Goal: Task Accomplishment & Management: Manage account settings

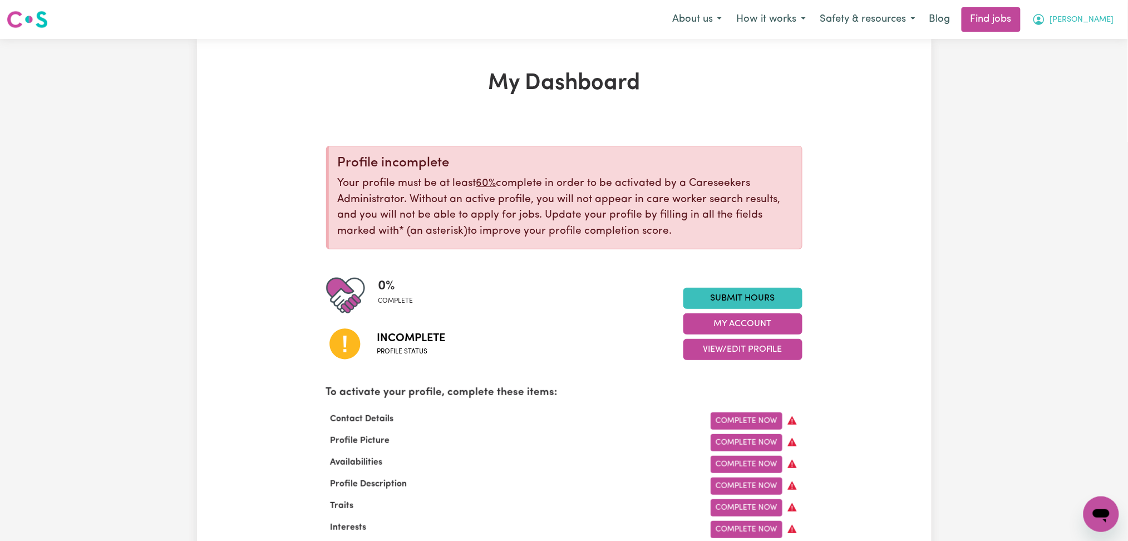
click at [1087, 22] on span "[PERSON_NAME]" at bounding box center [1082, 20] width 64 height 12
click at [1049, 83] on link "Logout" at bounding box center [1077, 85] width 88 height 21
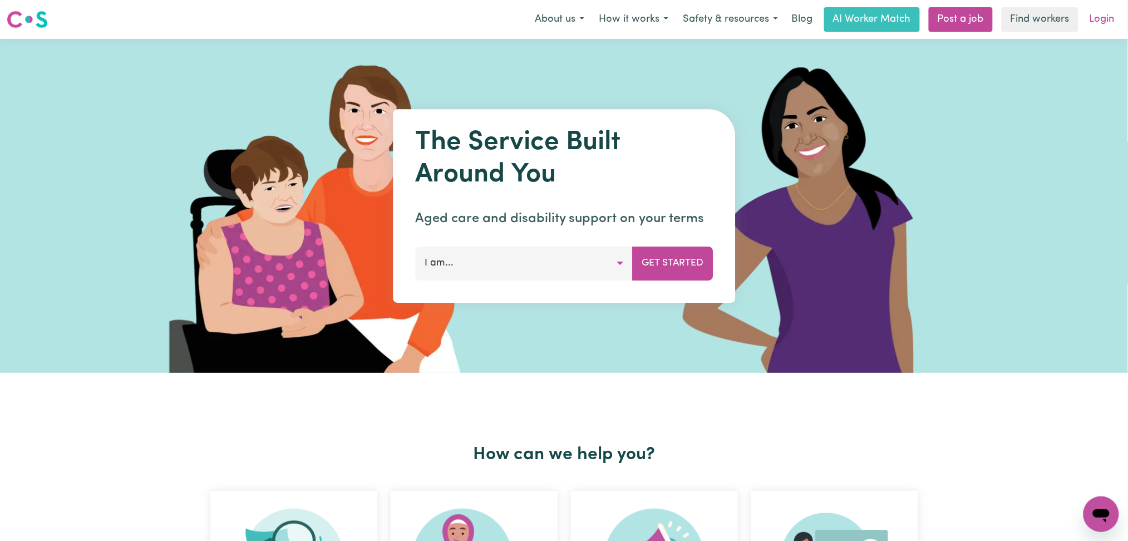
click at [1100, 21] on link "Login" at bounding box center [1102, 19] width 38 height 24
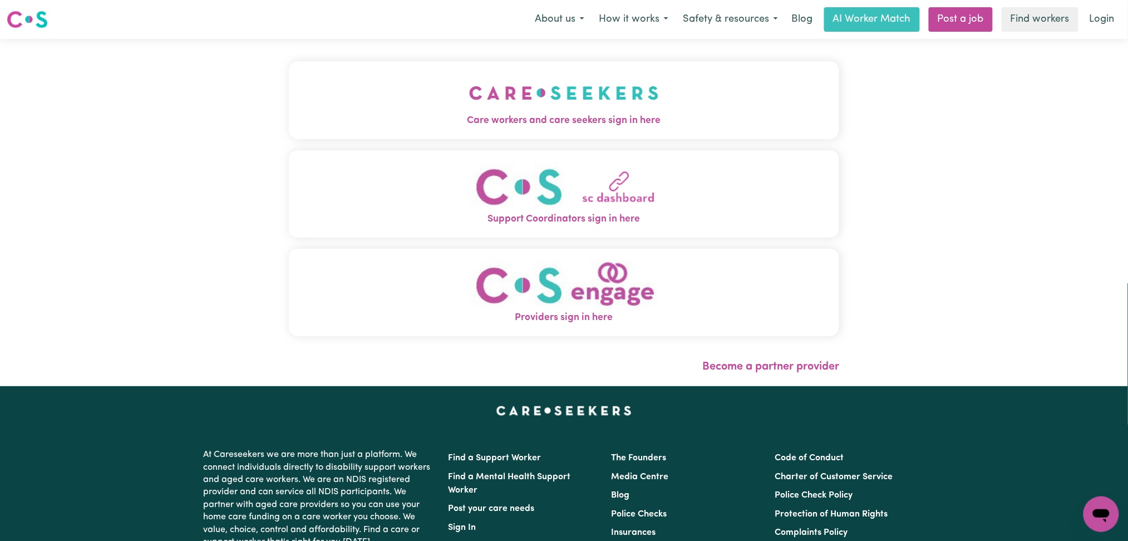
click at [469, 100] on img "Care workers and care seekers sign in here" at bounding box center [564, 92] width 190 height 41
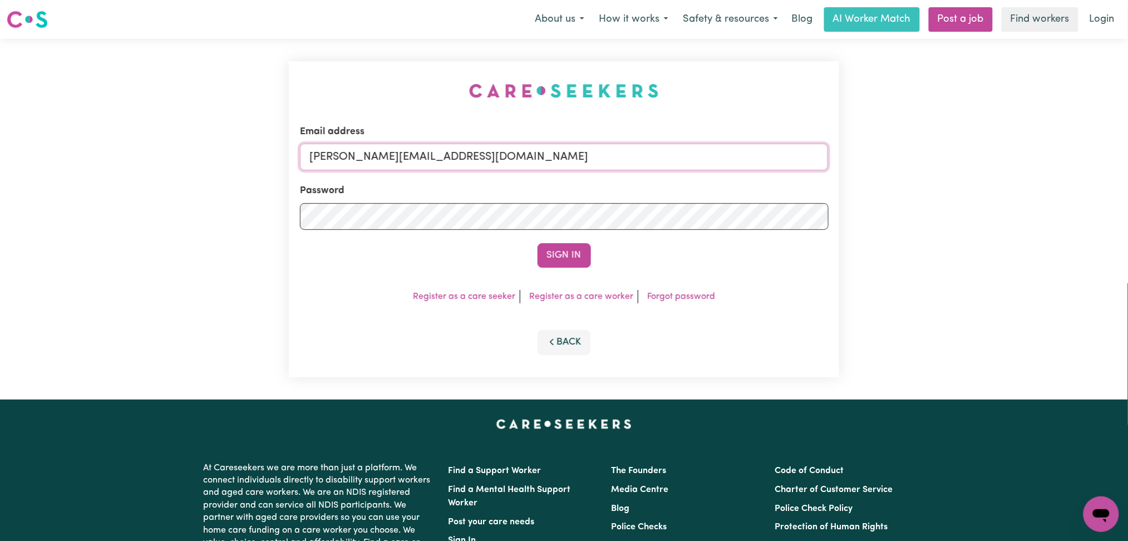
click at [455, 153] on input "[PERSON_NAME][EMAIL_ADDRESS][DOMAIN_NAME]" at bounding box center [564, 157] width 529 height 27
drag, startPoint x: 367, startPoint y: 151, endPoint x: 614, endPoint y: 155, distance: 247.6
click at [620, 151] on input "Superuser~[EMAIL_ADDRESS][DOMAIN_NAME]" at bounding box center [564, 157] width 529 height 27
type input "Superuser~[EMAIL_ADDRESS][DOMAIN_NAME]"
click at [566, 257] on button "Sign In" at bounding box center [563, 255] width 53 height 24
